Goal: Task Accomplishment & Management: Use online tool/utility

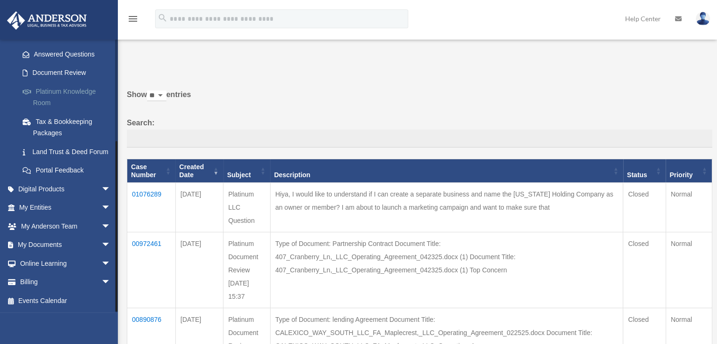
scroll to position [157, 0]
click at [60, 244] on link "My Documents arrow_drop_down" at bounding box center [66, 245] width 118 height 19
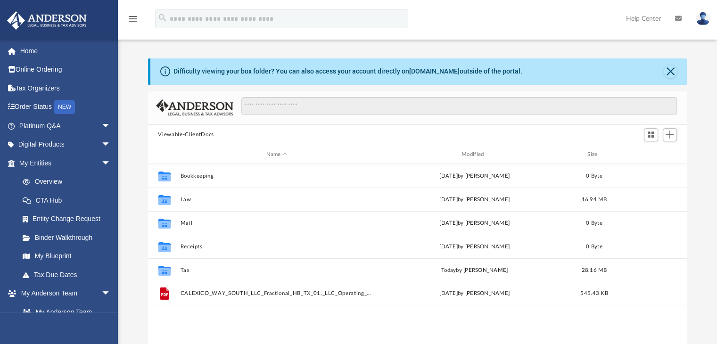
scroll to position [207, 532]
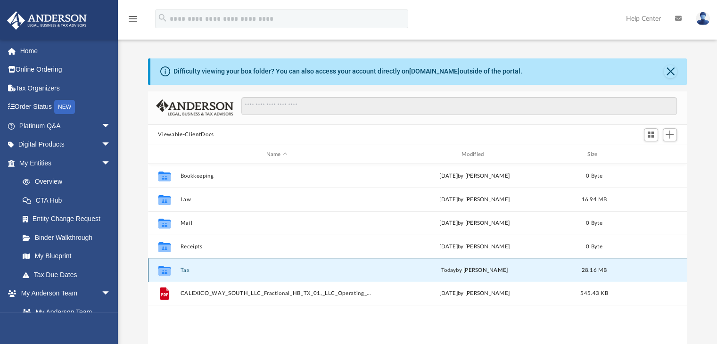
click at [186, 270] on button "Tax" at bounding box center [276, 270] width 193 height 6
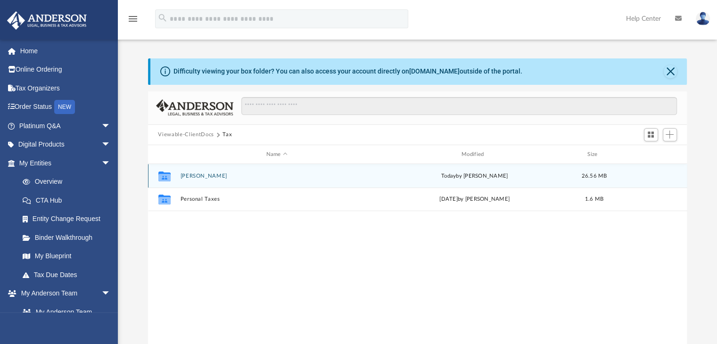
click at [188, 176] on button "[PERSON_NAME]" at bounding box center [276, 176] width 193 height 6
click at [189, 175] on button "2024" at bounding box center [276, 176] width 193 height 6
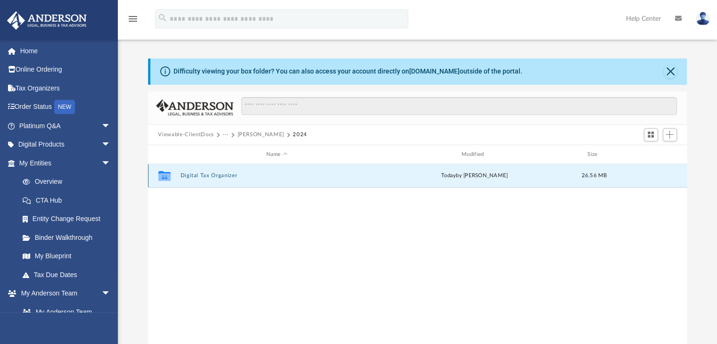
click at [205, 176] on button "Digital Tax Organizer" at bounding box center [276, 176] width 193 height 6
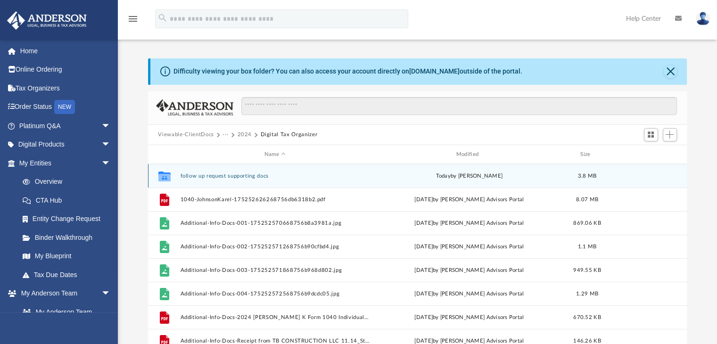
click at [213, 175] on button "follow up request supporting docs" at bounding box center [275, 176] width 190 height 6
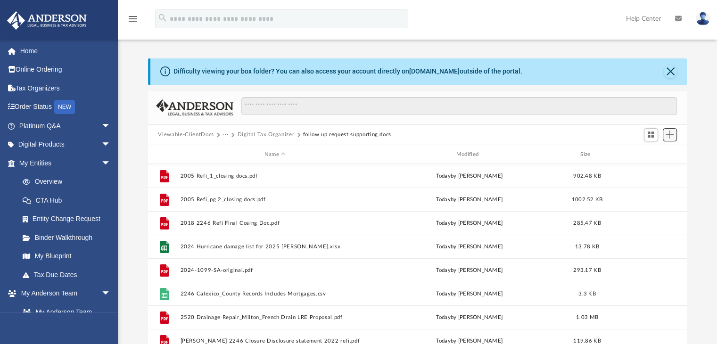
click at [672, 135] on span "Add" at bounding box center [670, 135] width 8 height 8
click at [651, 156] on li "Upload" at bounding box center [656, 154] width 30 height 10
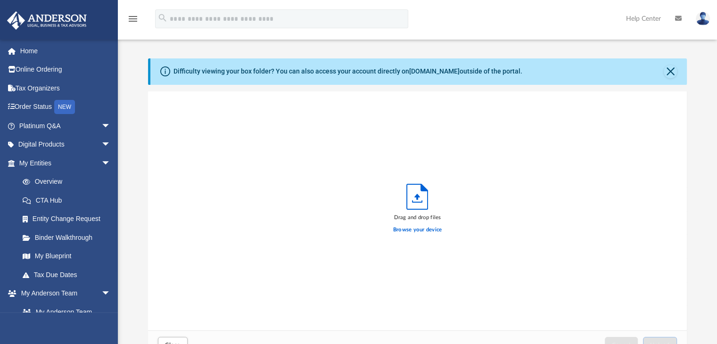
scroll to position [232, 532]
click at [414, 230] on label "Browse your device" at bounding box center [417, 230] width 49 height 8
click at [0, 0] on input "Browse your device" at bounding box center [0, 0] width 0 height 0
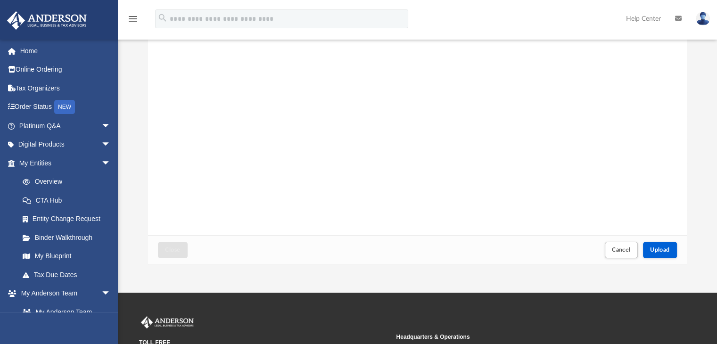
scroll to position [96, 0]
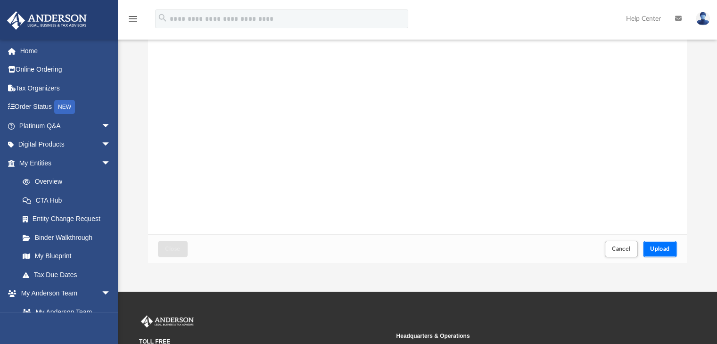
click at [660, 251] on span "Upload" at bounding box center [660, 249] width 20 height 6
